Goal: Navigation & Orientation: Find specific page/section

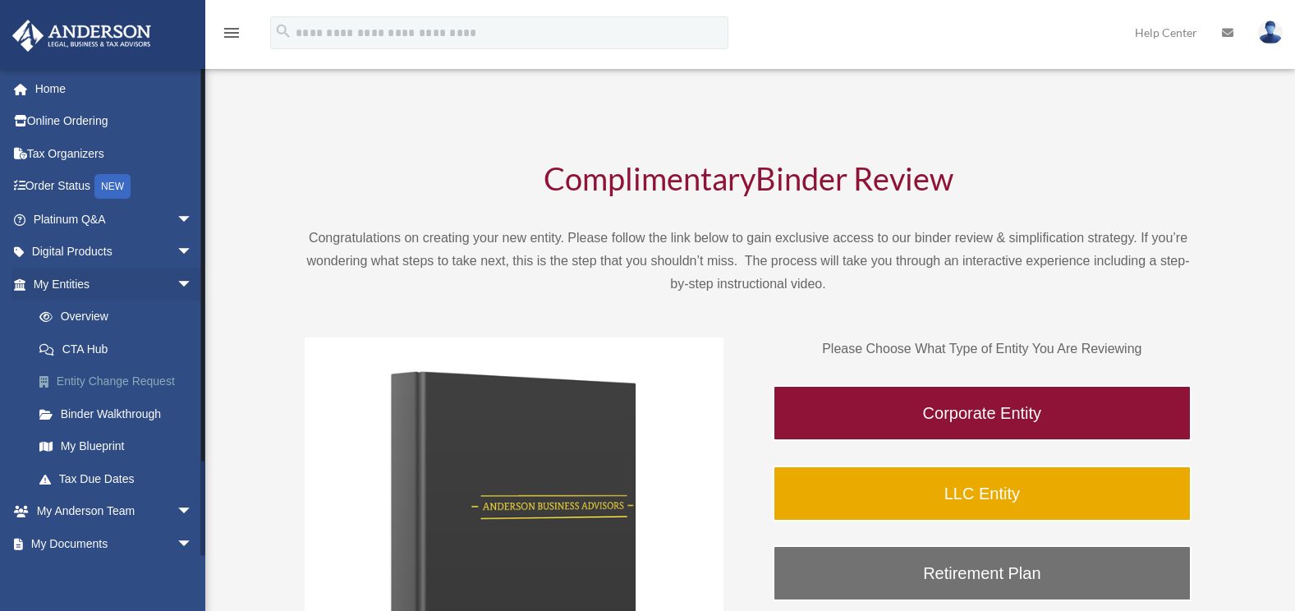
click at [147, 369] on link "Entity Change Request" at bounding box center [120, 381] width 195 height 33
click at [89, 342] on link "CTA Hub" at bounding box center [120, 349] width 195 height 33
click at [99, 323] on link "Overview" at bounding box center [120, 317] width 195 height 33
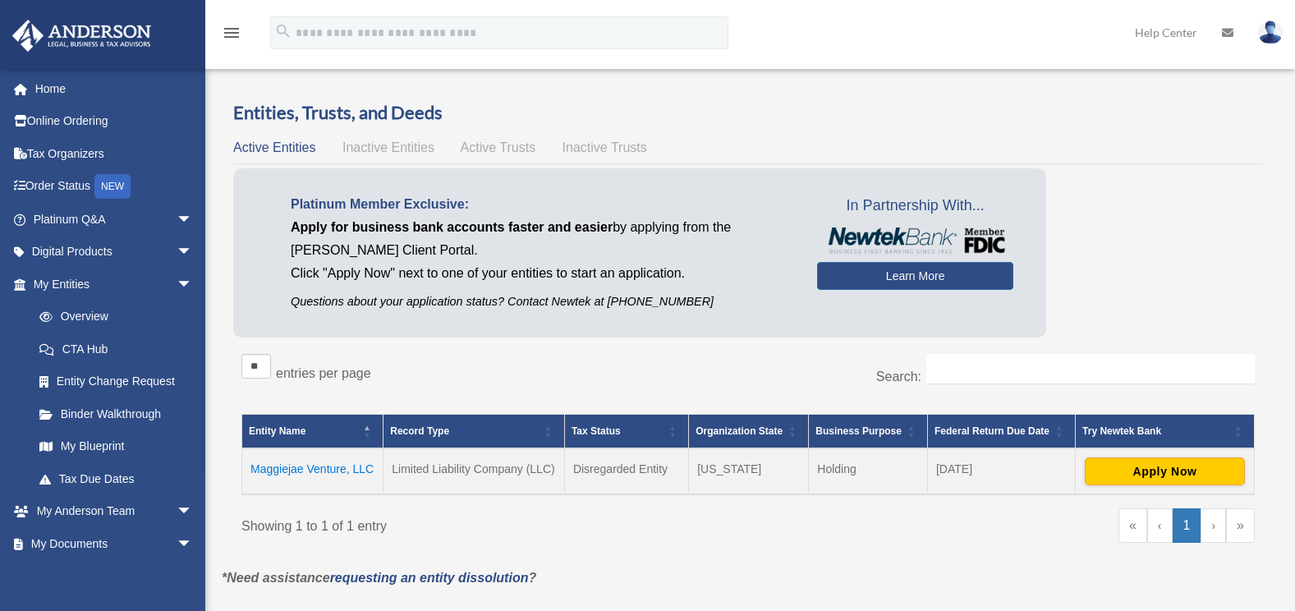
click at [334, 471] on td "Maggiejae Venture, LLC" at bounding box center [312, 471] width 141 height 46
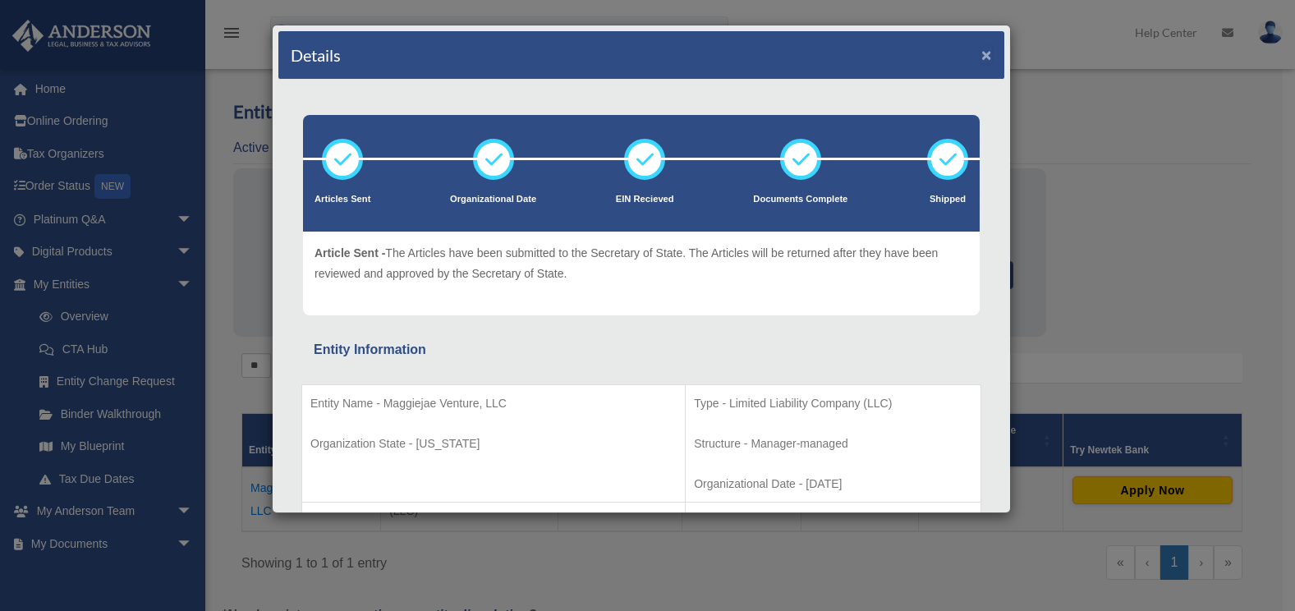
click at [981, 54] on button "×" at bounding box center [986, 54] width 11 height 17
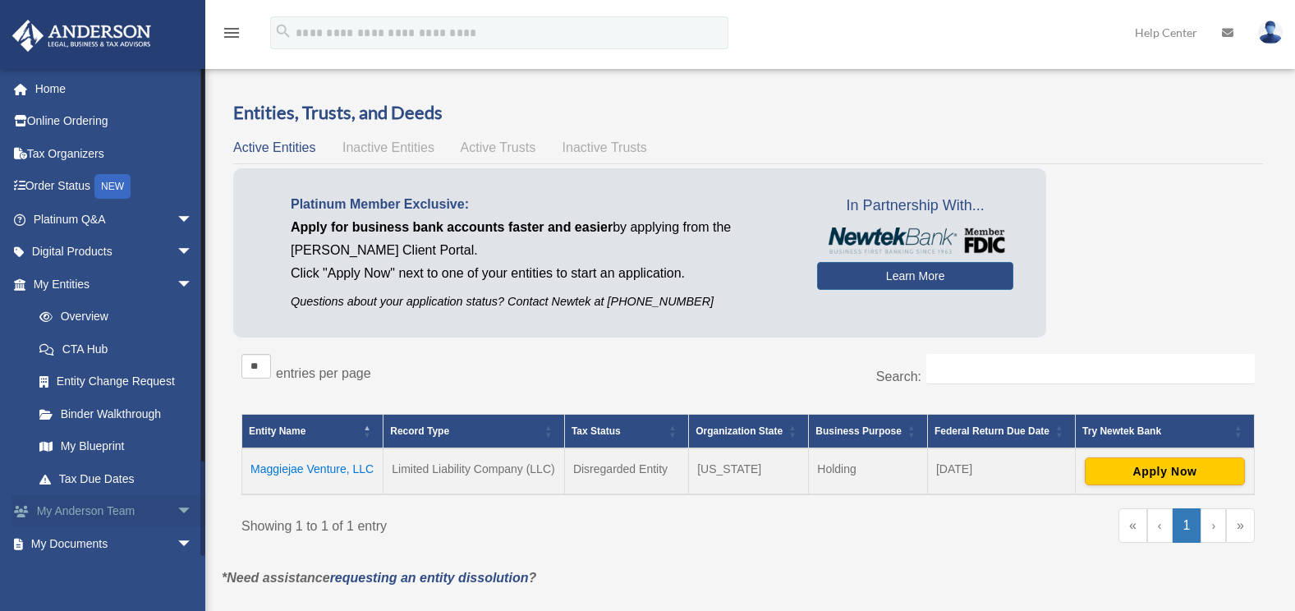
click at [177, 508] on span "arrow_drop_down" at bounding box center [193, 512] width 33 height 34
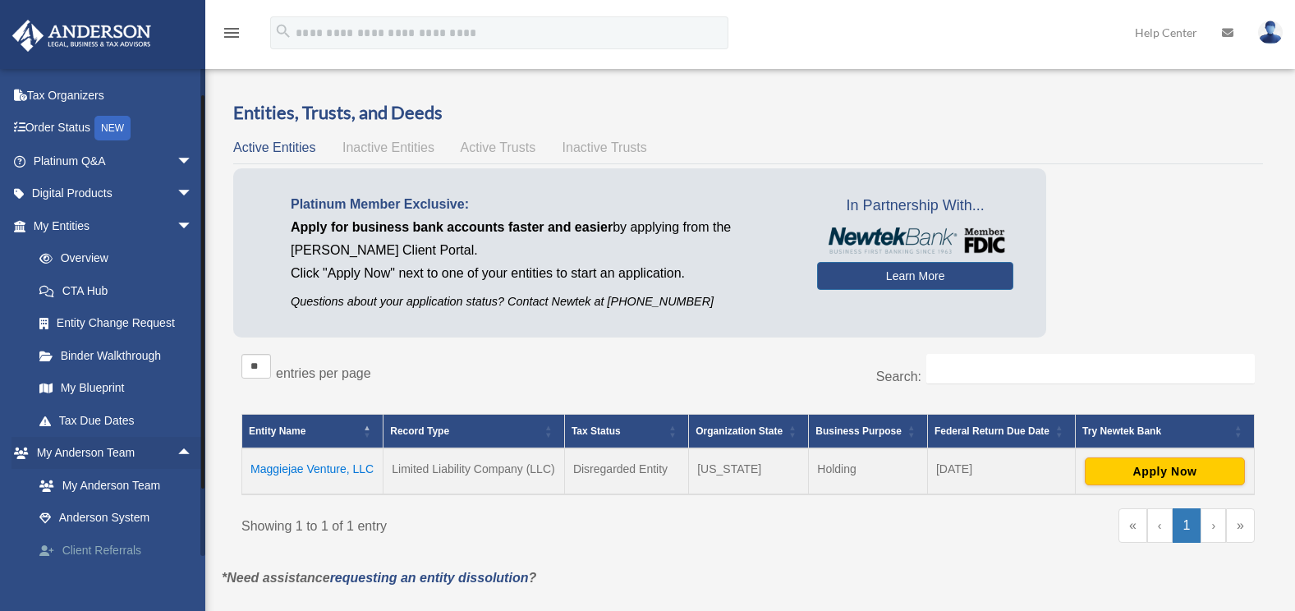
scroll to position [82, 0]
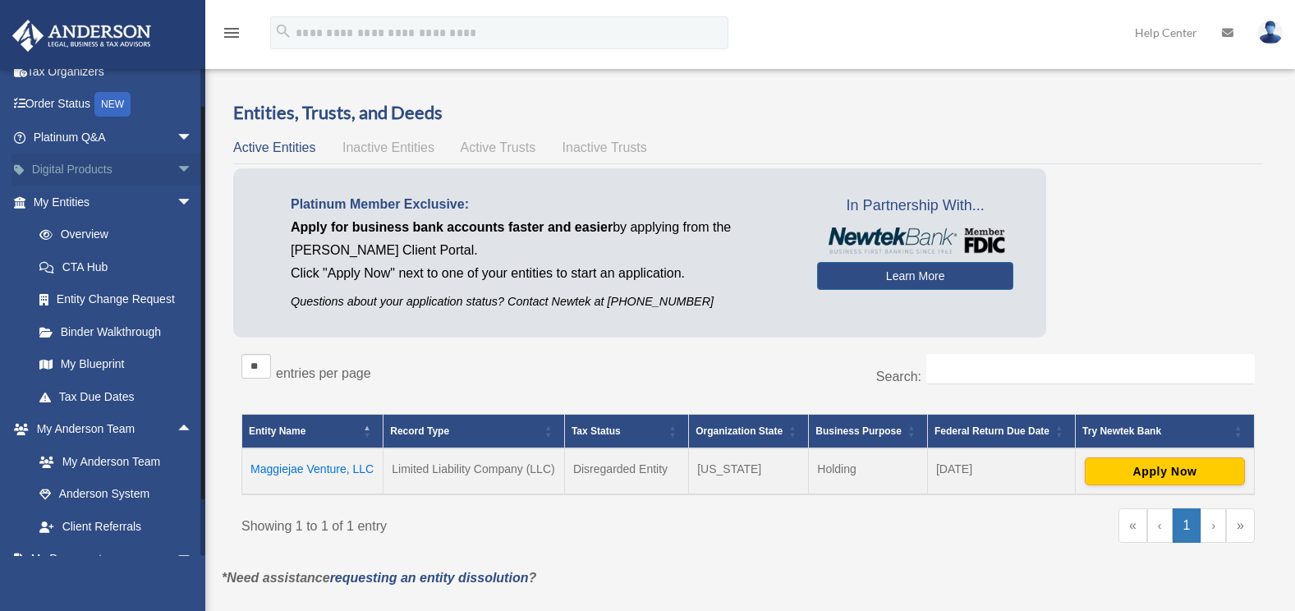
click at [149, 171] on link "Digital Products arrow_drop_down" at bounding box center [114, 170] width 206 height 33
click at [115, 171] on link "Digital Products arrow_drop_down" at bounding box center [114, 170] width 206 height 33
click at [177, 136] on span "arrow_drop_down" at bounding box center [193, 138] width 33 height 34
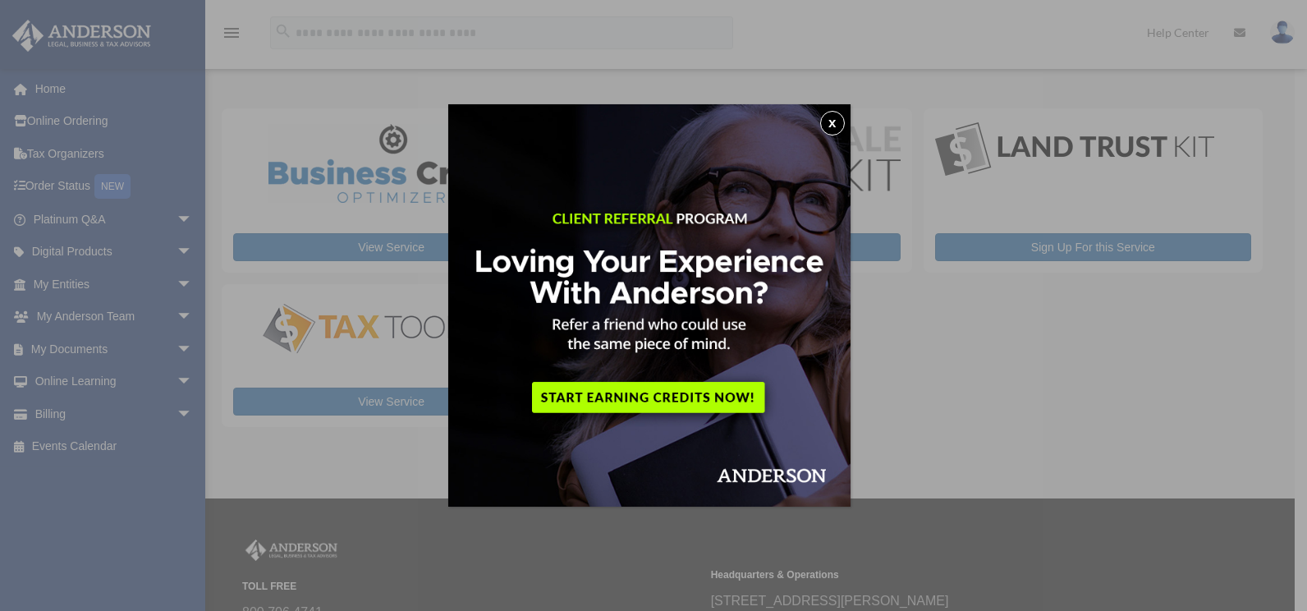
click at [830, 118] on button "x" at bounding box center [832, 123] width 25 height 25
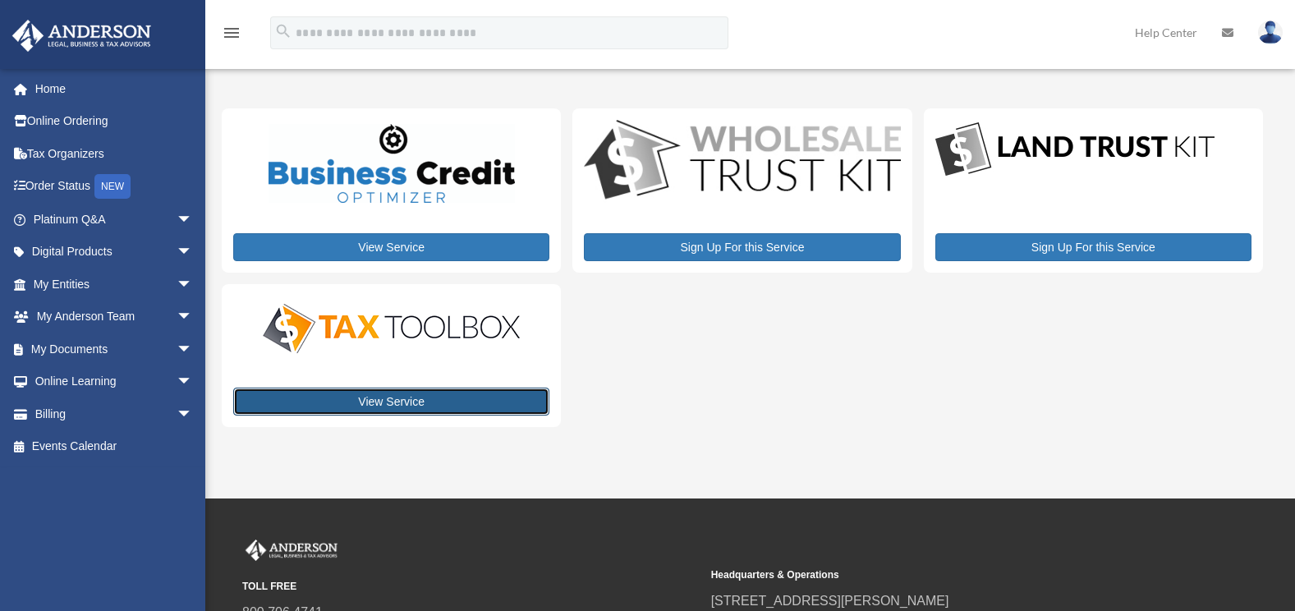
click at [457, 404] on link "View Service" at bounding box center [391, 402] width 316 height 28
